Goal: Task Accomplishment & Management: Complete application form

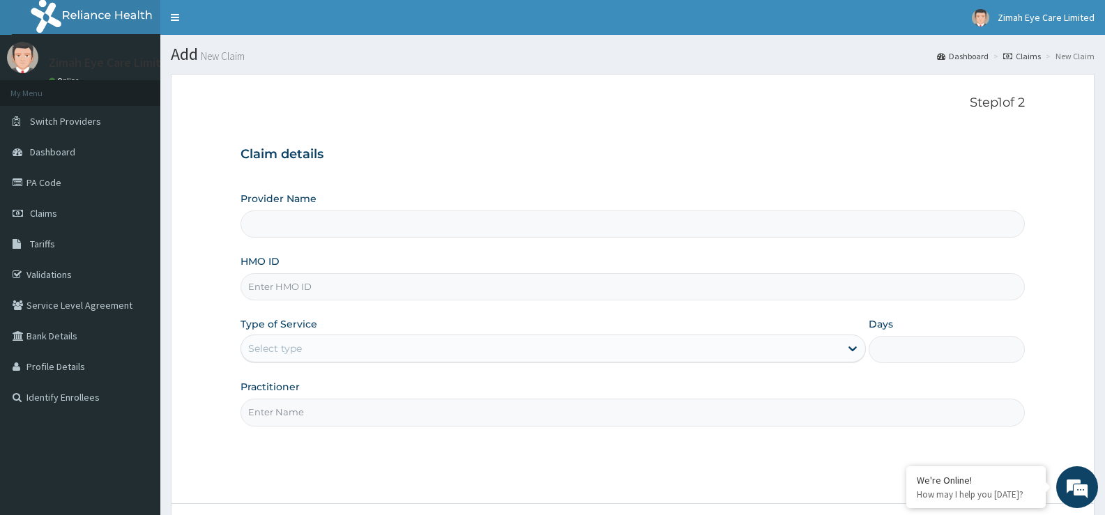
click at [494, 289] on input "HMO ID" at bounding box center [633, 286] width 784 height 27
type input "Zimah Eye Care"
type input "D"
type input "SDI/10156/A"
click at [363, 344] on div "Select type" at bounding box center [540, 349] width 598 height 22
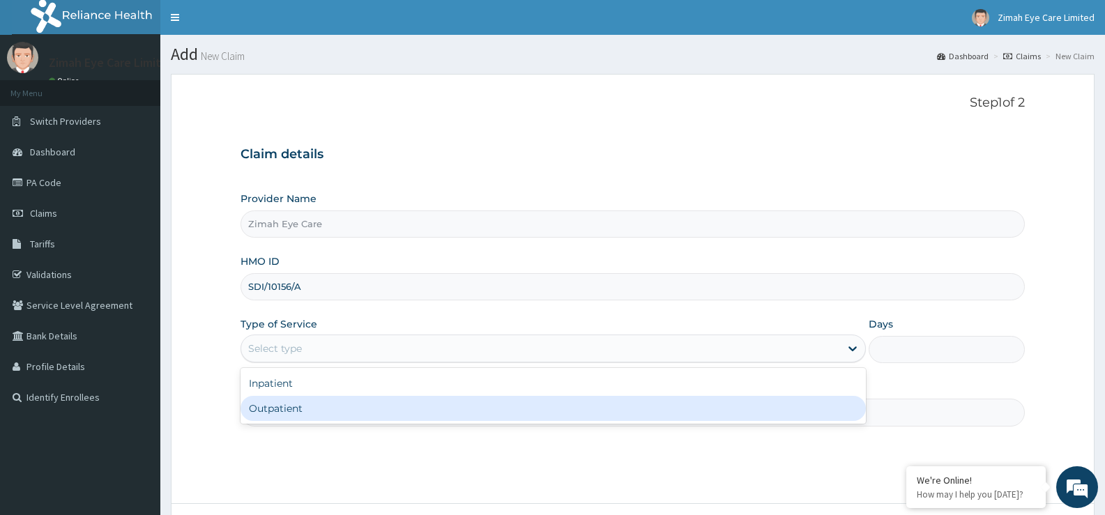
click at [369, 401] on div "Outpatient" at bounding box center [553, 408] width 625 height 25
type input "1"
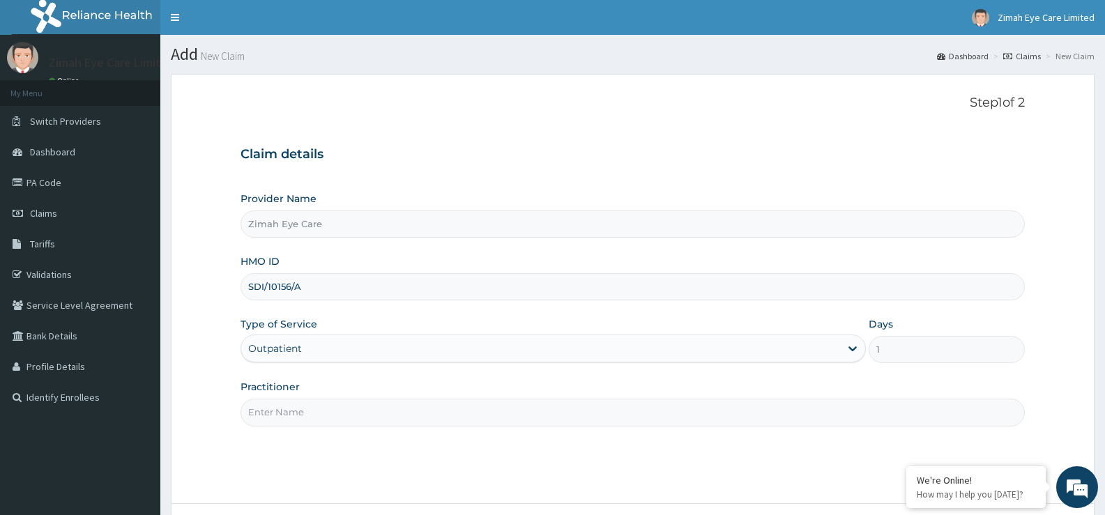
click at [371, 409] on input "Practitioner" at bounding box center [633, 412] width 784 height 27
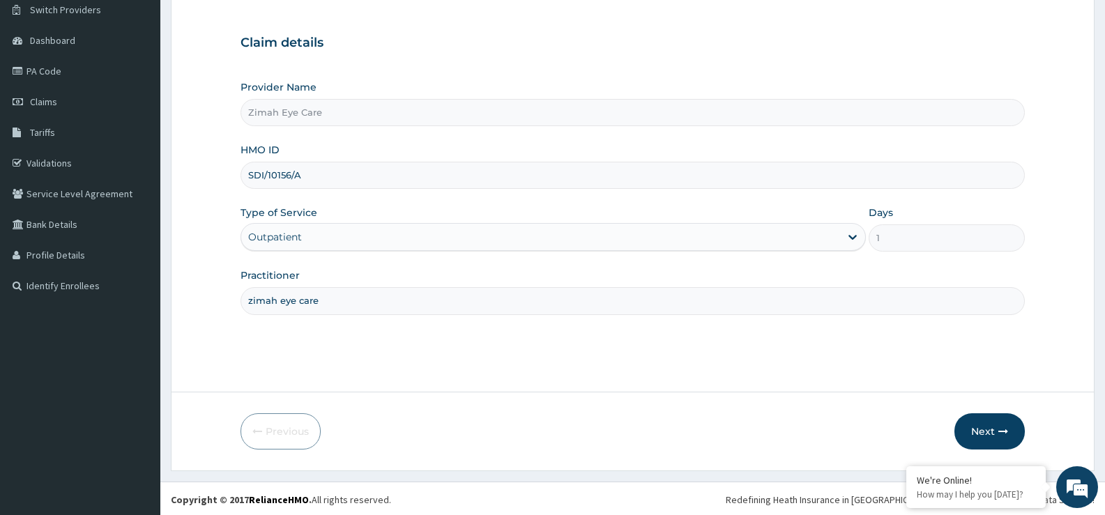
scroll to position [114, 0]
type input "zimah eye care"
click at [987, 426] on button "Next" at bounding box center [990, 429] width 70 height 36
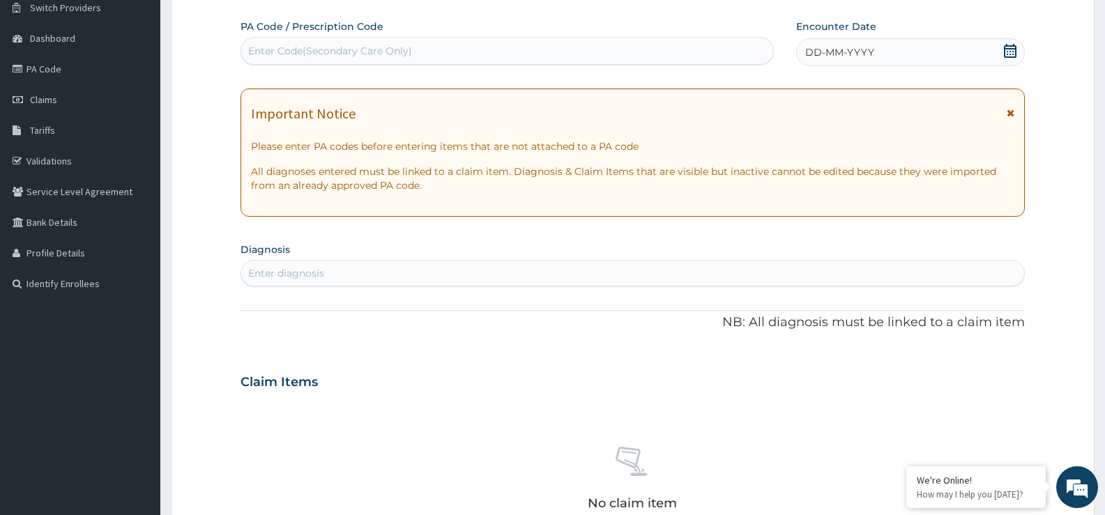
click at [1043, 310] on form "Step 2 of 2 PA Code / Prescription Code Enter Code(Secondary Care Only) Encount…" at bounding box center [633, 400] width 924 height 881
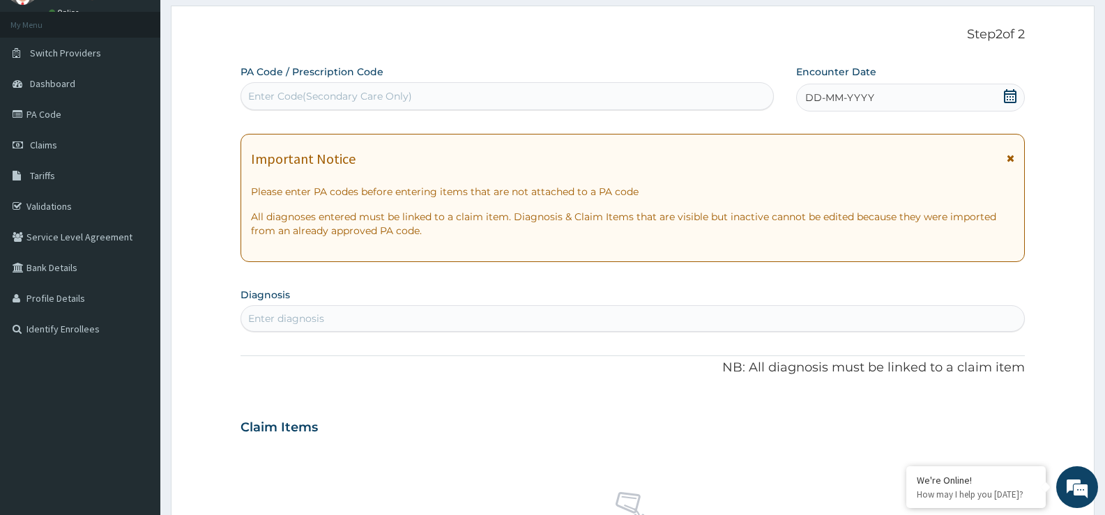
scroll to position [44, 0]
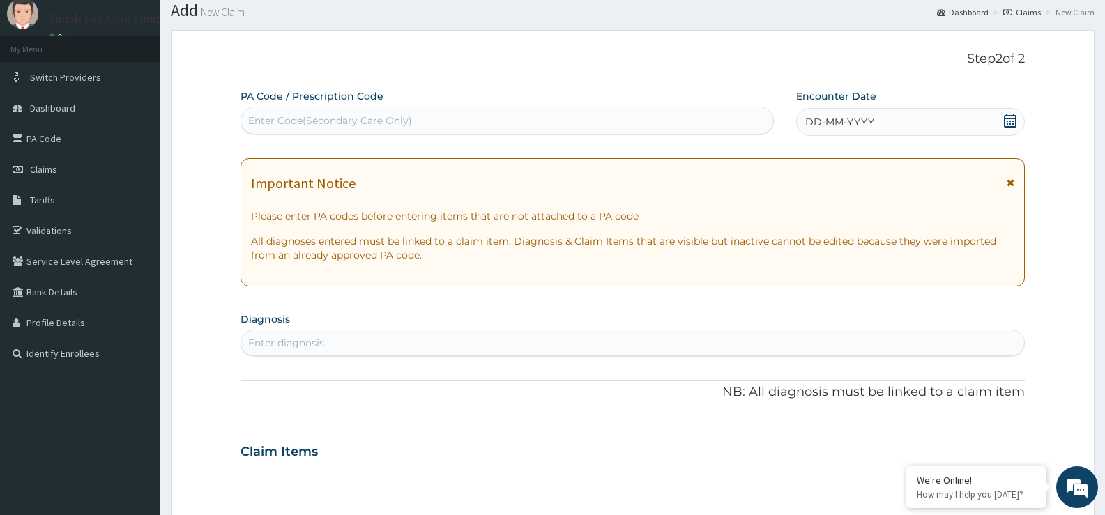
click at [450, 123] on div "Enter Code(Secondary Care Only)" at bounding box center [507, 120] width 532 height 22
paste input "PA/282870"
type input "PA/282870"
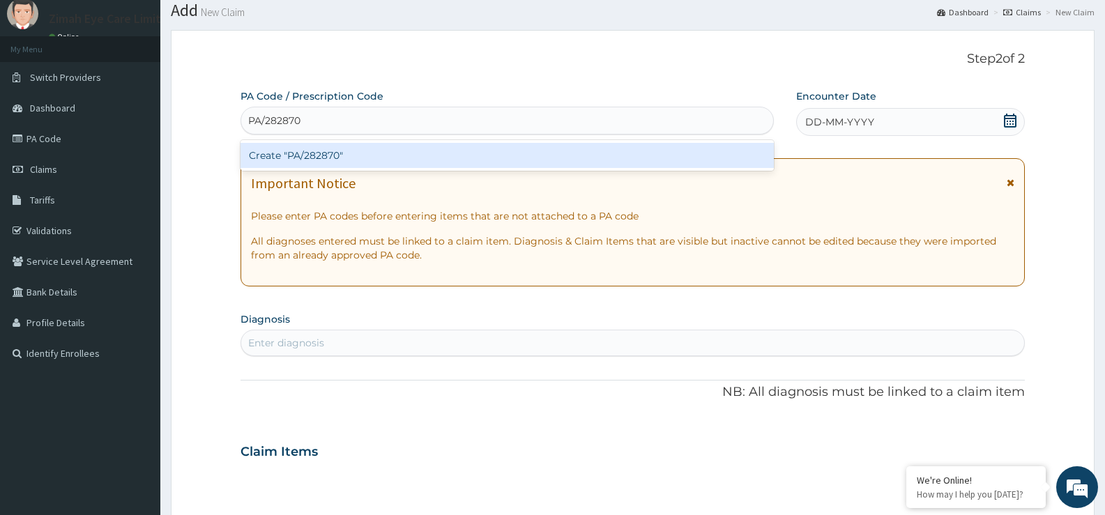
click at [481, 155] on div "Create "PA/282870"" at bounding box center [507, 155] width 533 height 25
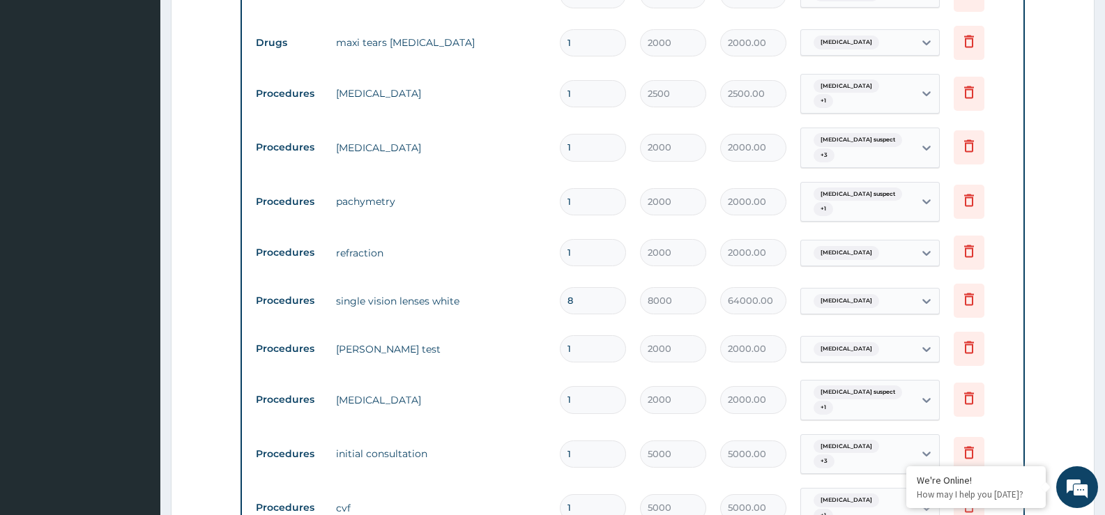
scroll to position [693, 0]
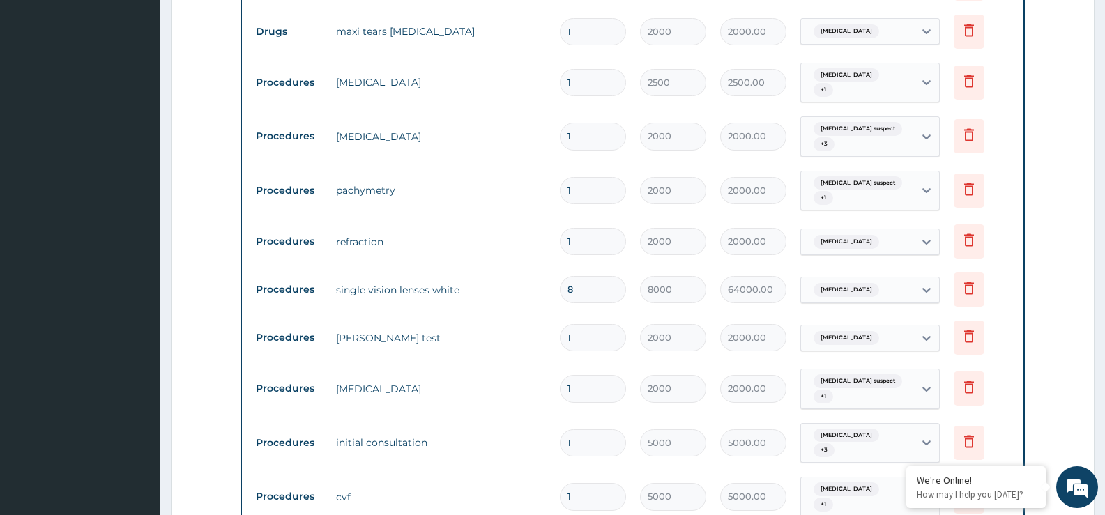
click at [590, 282] on input "8" at bounding box center [593, 289] width 66 height 27
type input "0.00"
type input "5"
type input "40000.00"
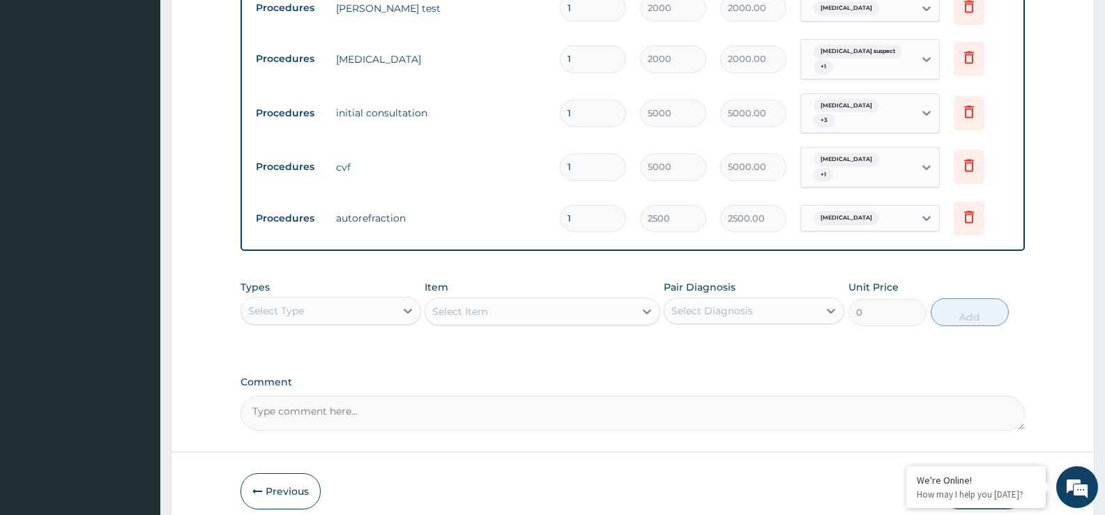
scroll to position [1073, 0]
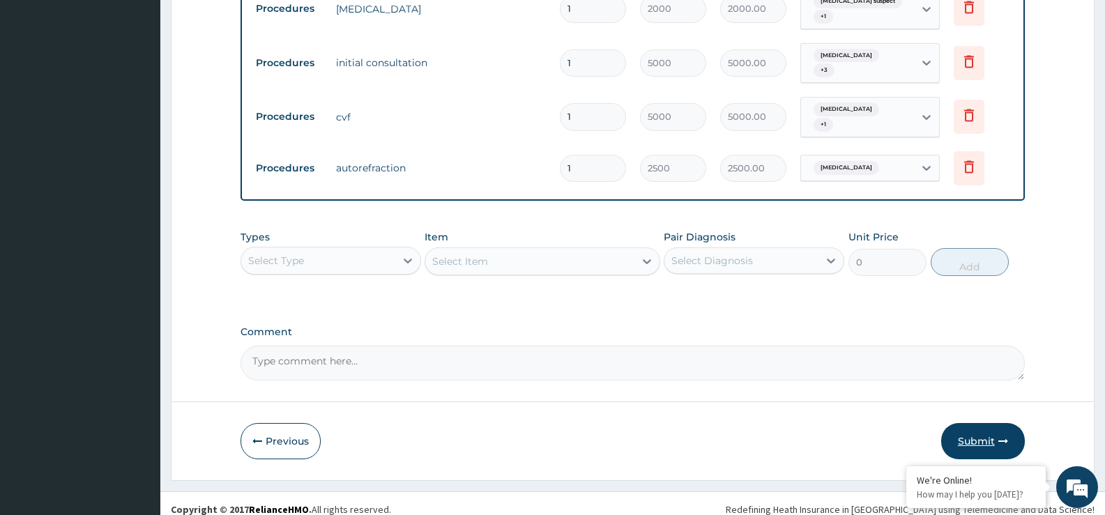
type input "5"
click at [999, 437] on icon "button" at bounding box center [1004, 442] width 10 height 10
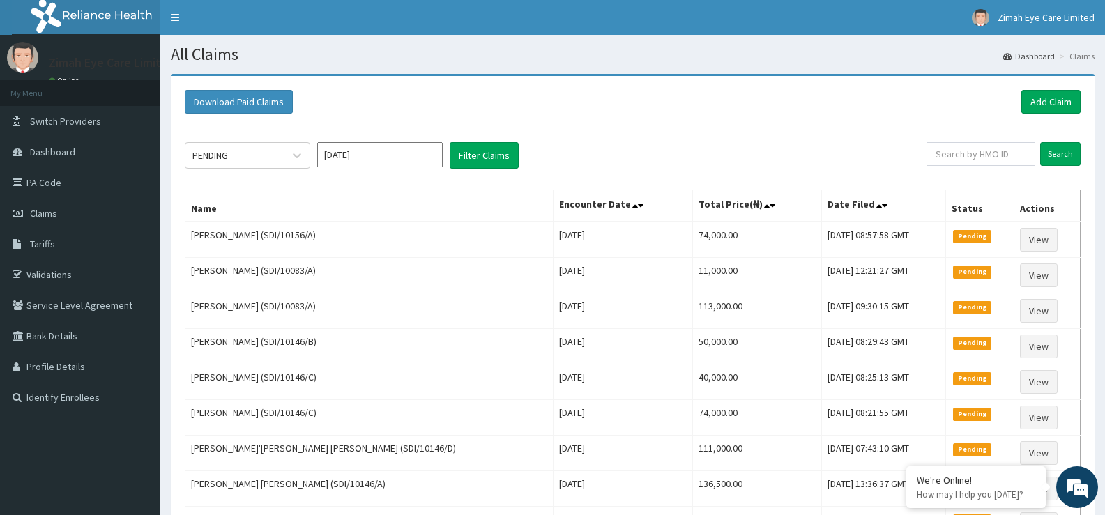
click at [252, 139] on div "PENDING Sep 2025 Filter Claims Search Name Encounter Date Total Price(₦) Date F…" at bounding box center [633, 378] width 910 height 515
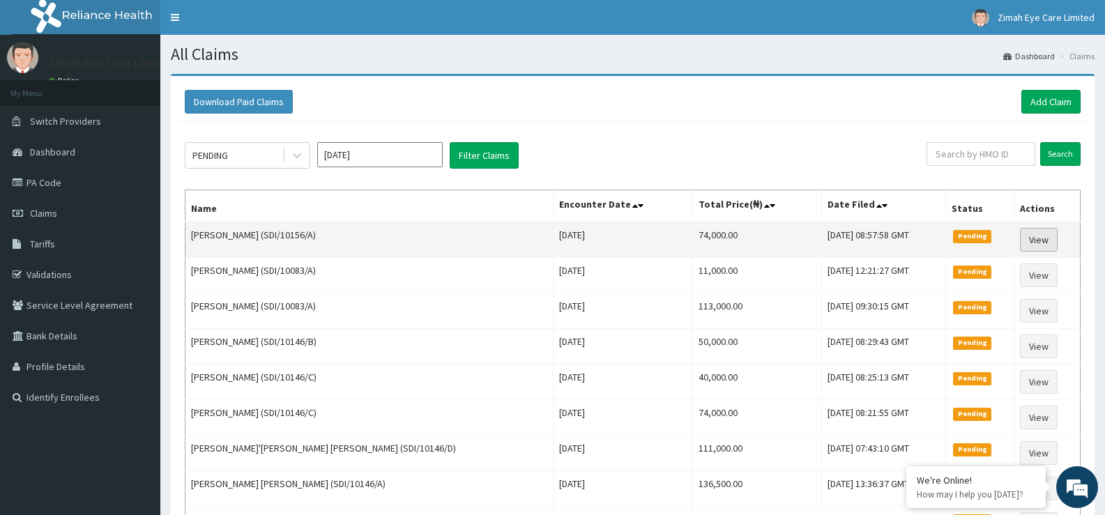
click at [1031, 242] on link "View" at bounding box center [1039, 240] width 38 height 24
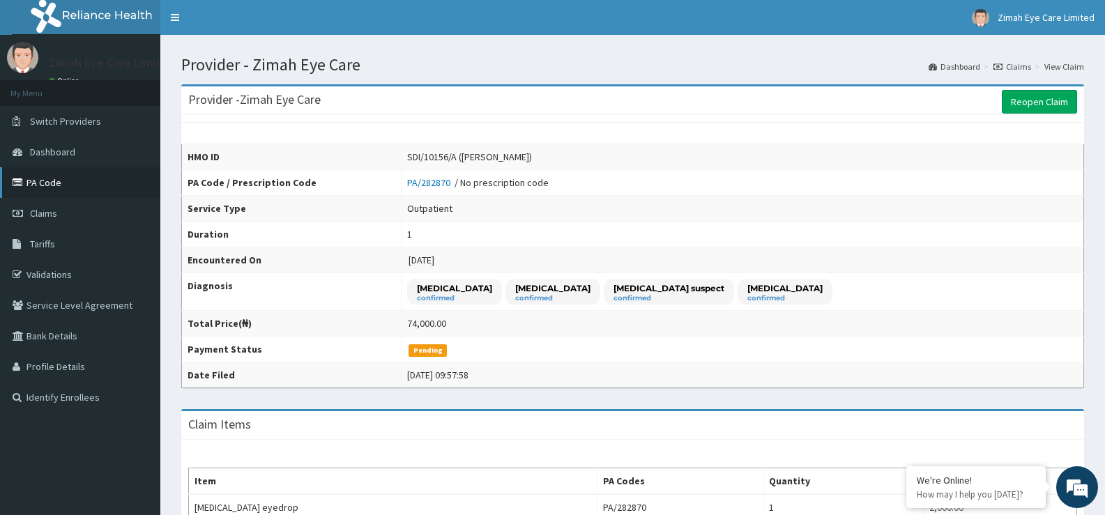
click at [55, 179] on link "PA Code" at bounding box center [80, 182] width 160 height 31
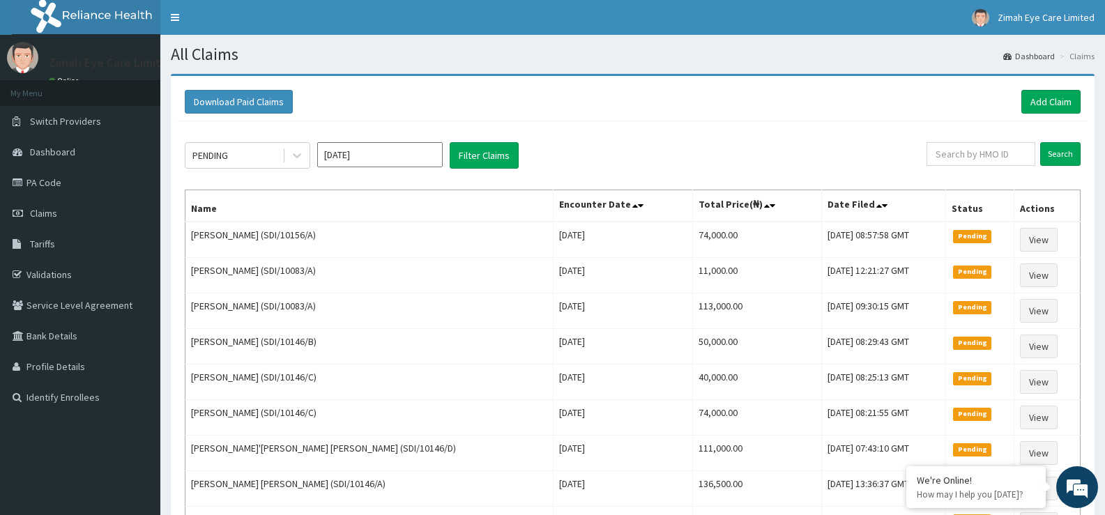
click at [1072, 206] on th "Actions" at bounding box center [1048, 206] width 66 height 32
click at [75, 182] on link "PA Code" at bounding box center [80, 182] width 160 height 31
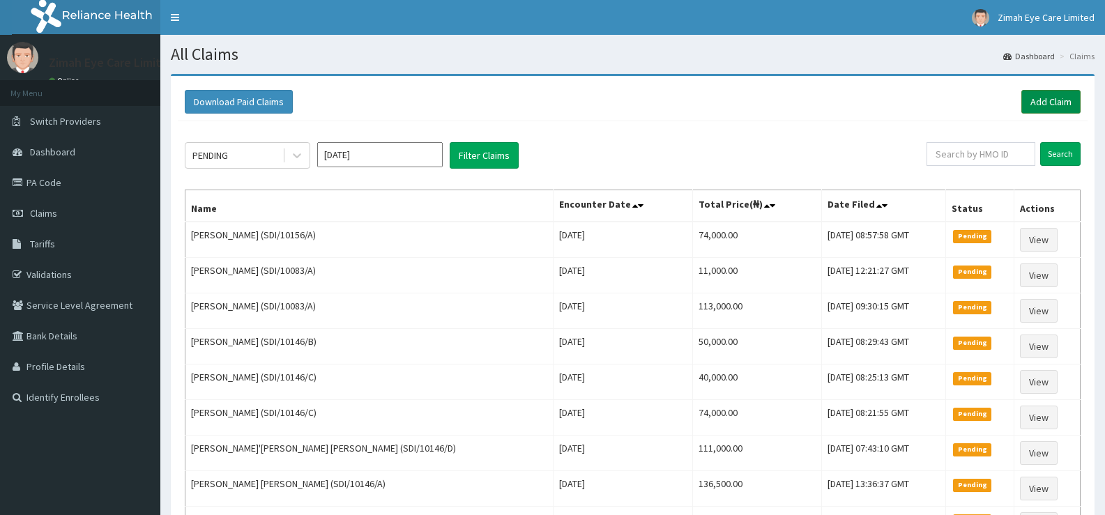
click at [1043, 96] on link "Add Claim" at bounding box center [1051, 102] width 59 height 24
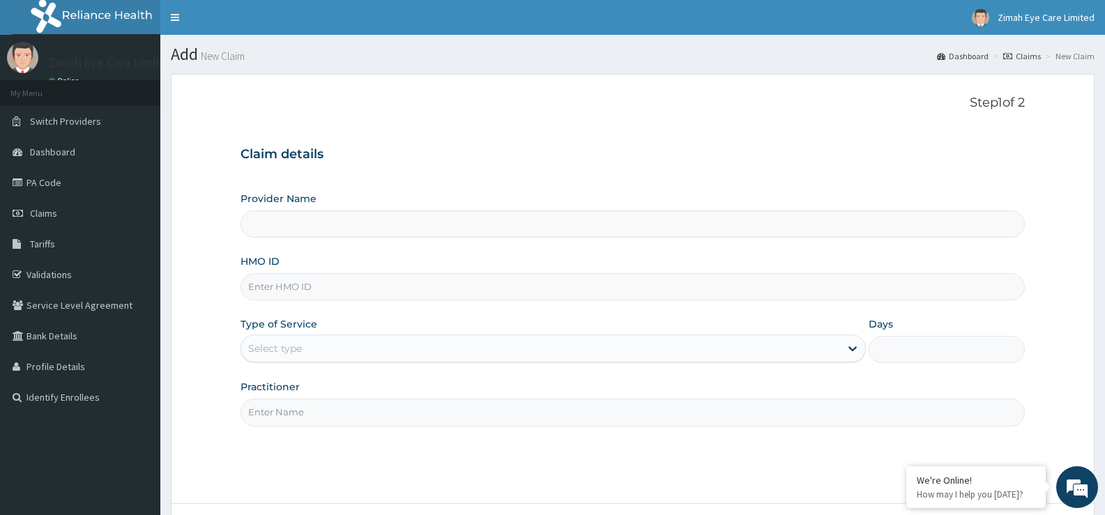
click at [432, 295] on input "HMO ID" at bounding box center [633, 286] width 784 height 27
type input "Zimah Eye Care"
type input "sdi/10156/a"
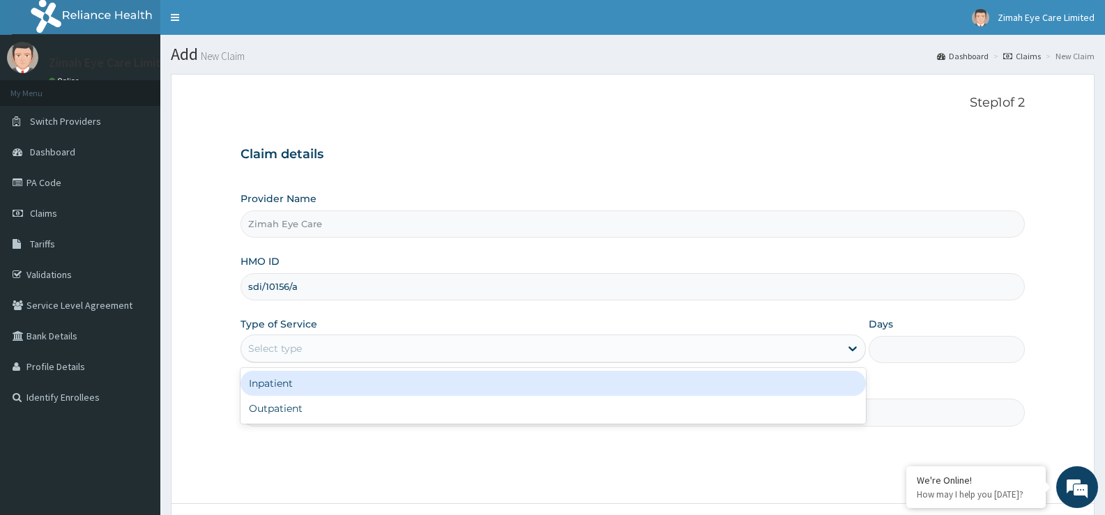
click at [414, 344] on div "Select type" at bounding box center [540, 349] width 598 height 22
click at [411, 350] on div "Select type" at bounding box center [540, 349] width 598 height 22
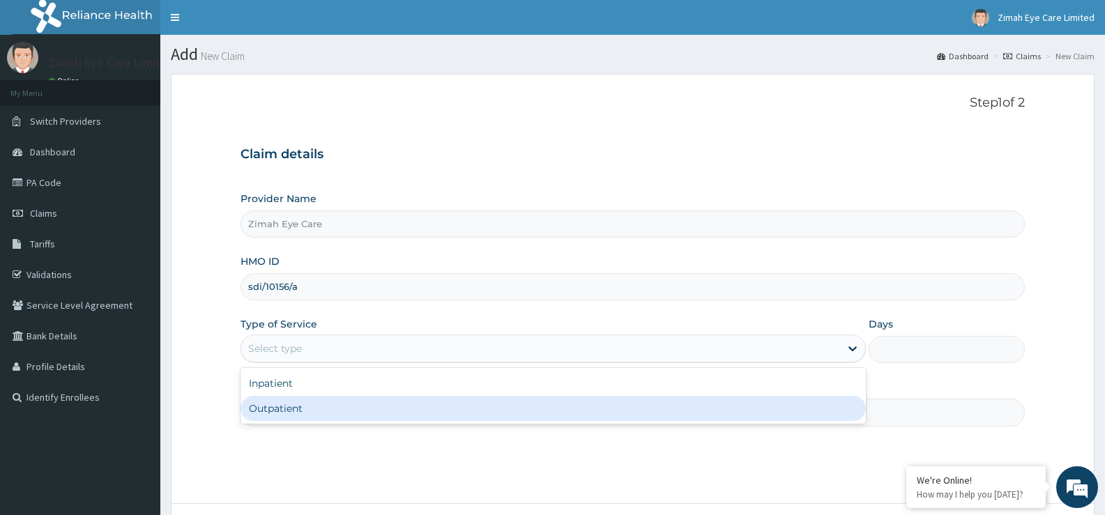
click at [418, 414] on div "Outpatient" at bounding box center [553, 408] width 625 height 25
type input "1"
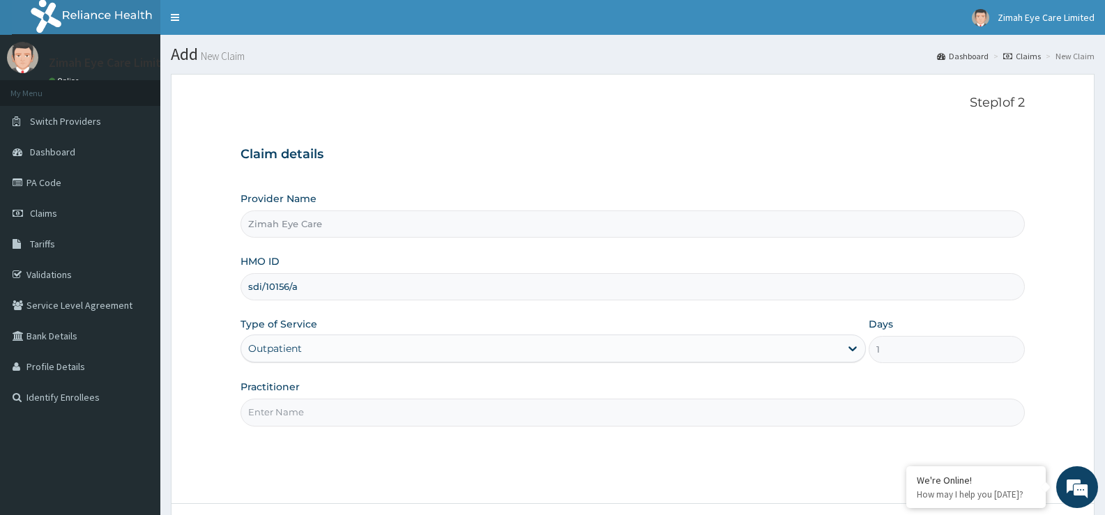
click at [423, 404] on input "Practitioner" at bounding box center [633, 412] width 784 height 27
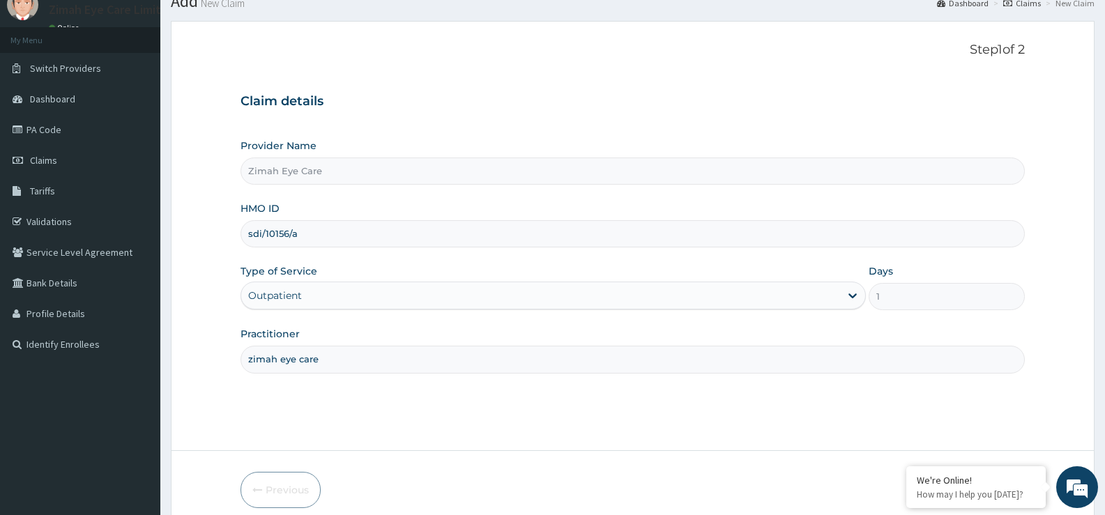
scroll to position [114, 0]
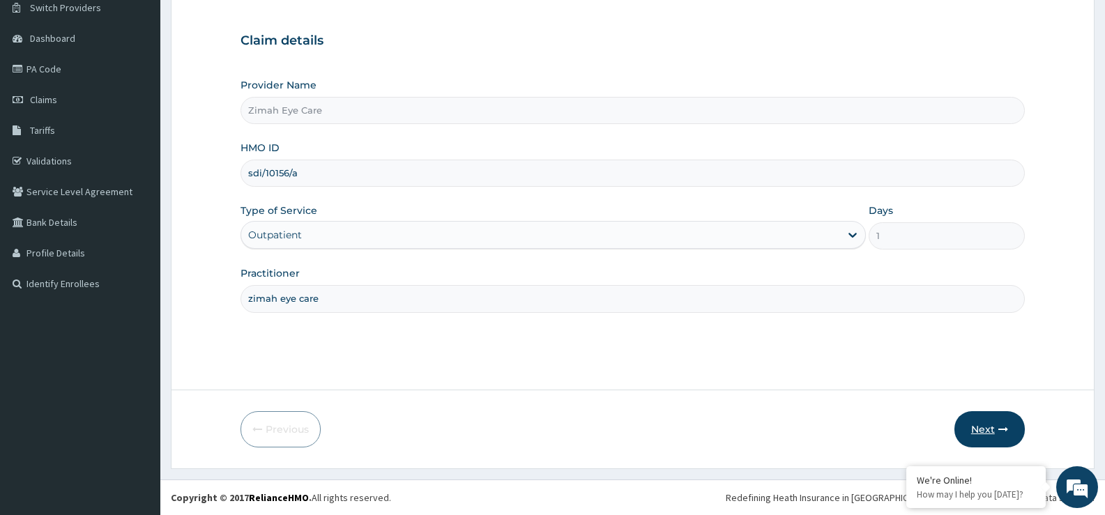
type input "zimah eye care"
click at [981, 431] on button "Next" at bounding box center [990, 429] width 70 height 36
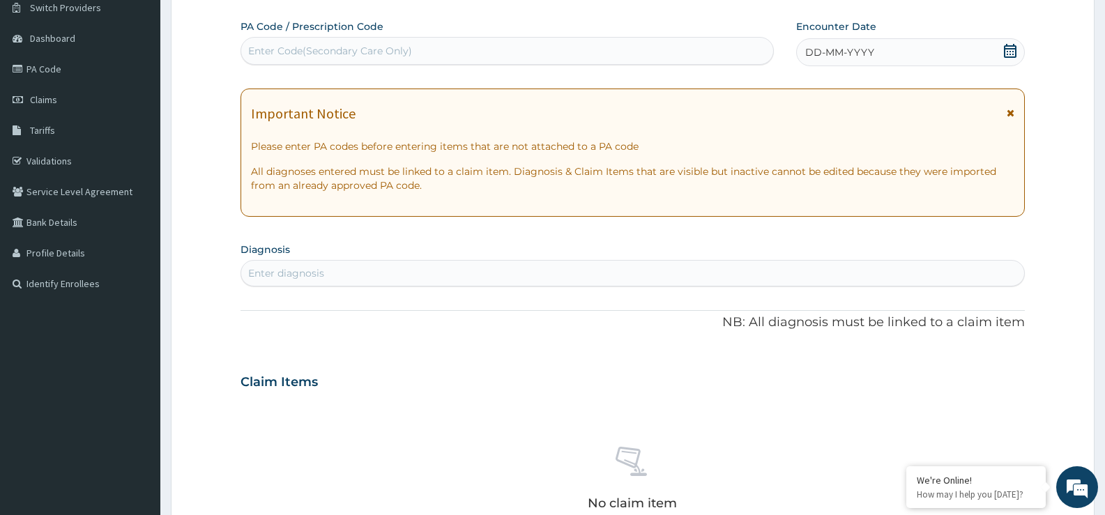
click at [623, 40] on div "Enter Code(Secondary Care Only)" at bounding box center [507, 51] width 532 height 22
paste input "PA/B8E77F"
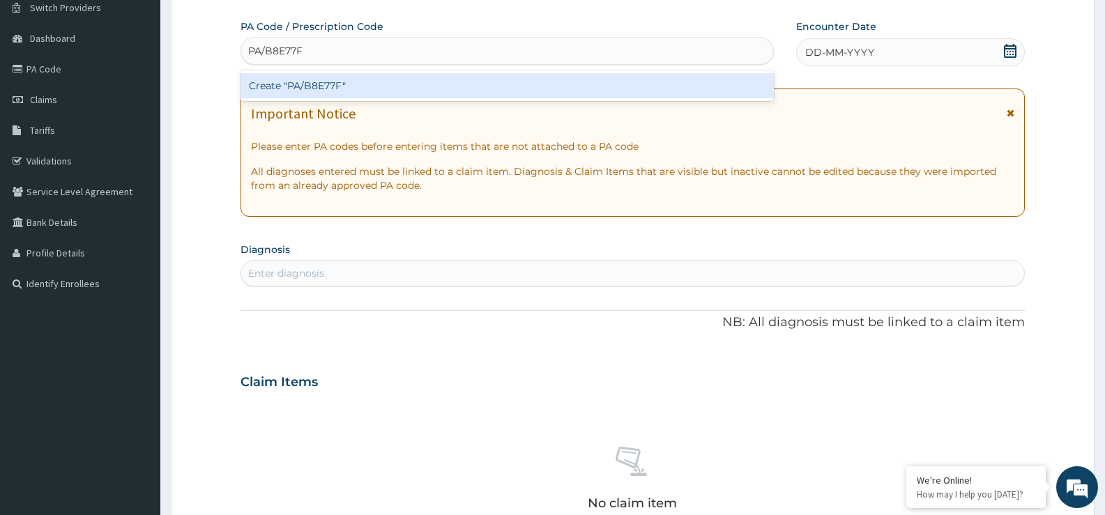
type input "PA/B8E77F"
click at [706, 84] on div "Create "PA/B8E77F"" at bounding box center [507, 85] width 533 height 25
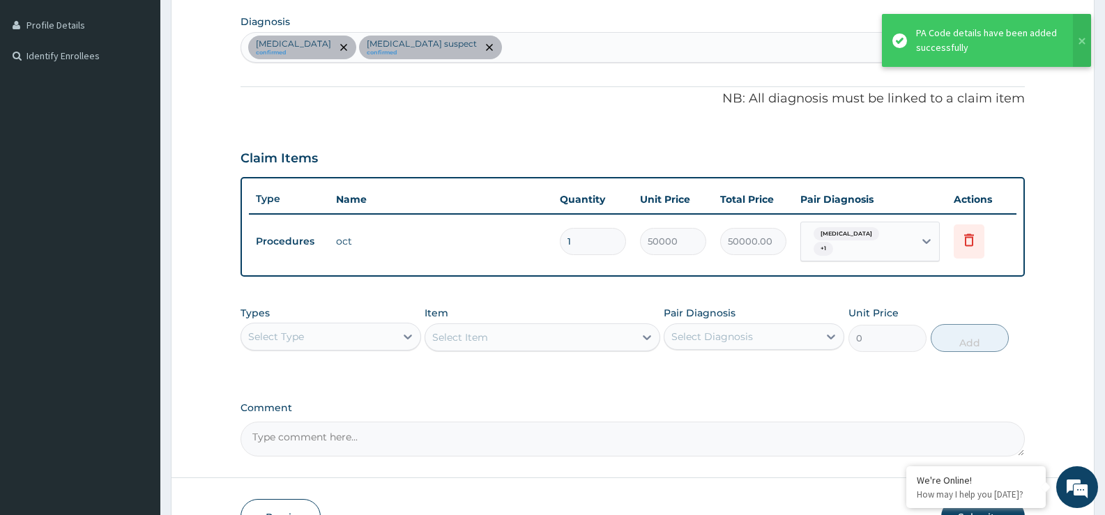
scroll to position [424, 0]
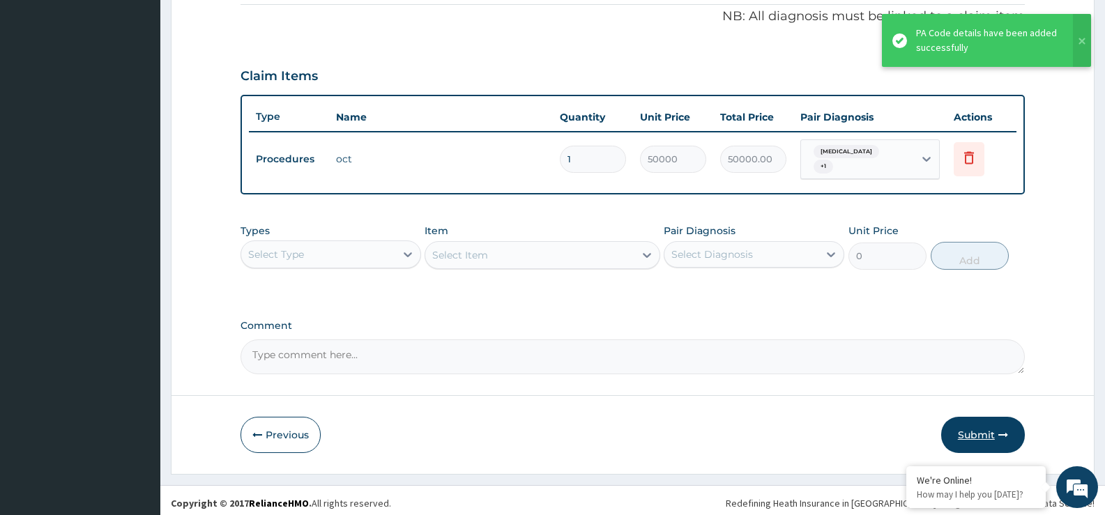
click at [997, 431] on button "Submit" at bounding box center [983, 435] width 84 height 36
